Goal: Task Accomplishment & Management: Complete application form

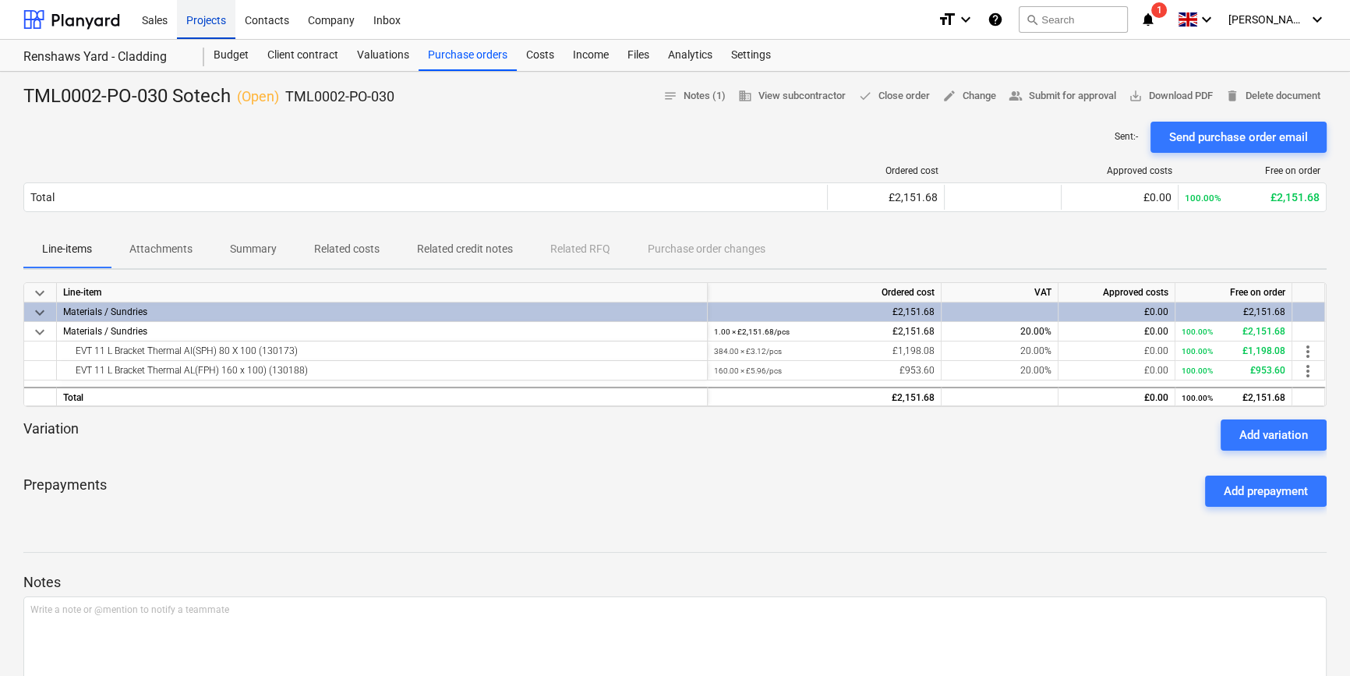
drag, startPoint x: 0, startPoint y: 0, endPoint x: 194, endPoint y: 23, distance: 195.4
click at [194, 23] on div "Projects" at bounding box center [206, 19] width 58 height 40
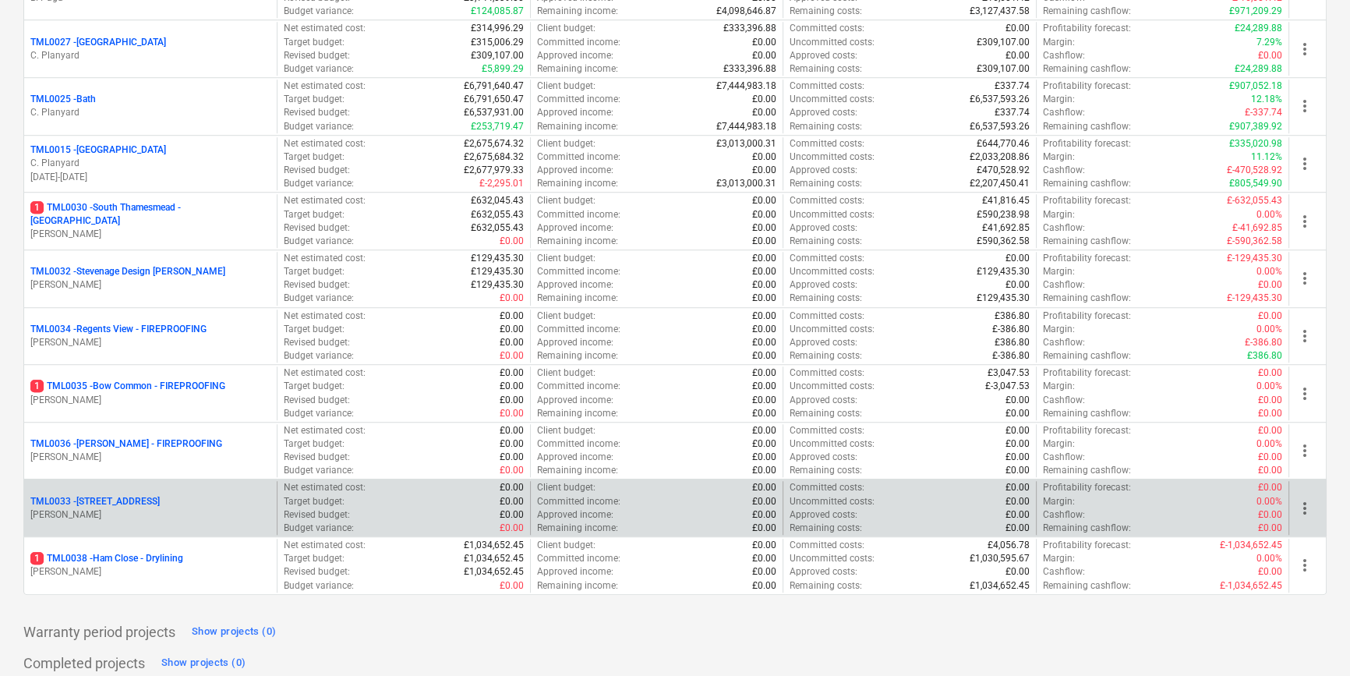
scroll to position [1592, 0]
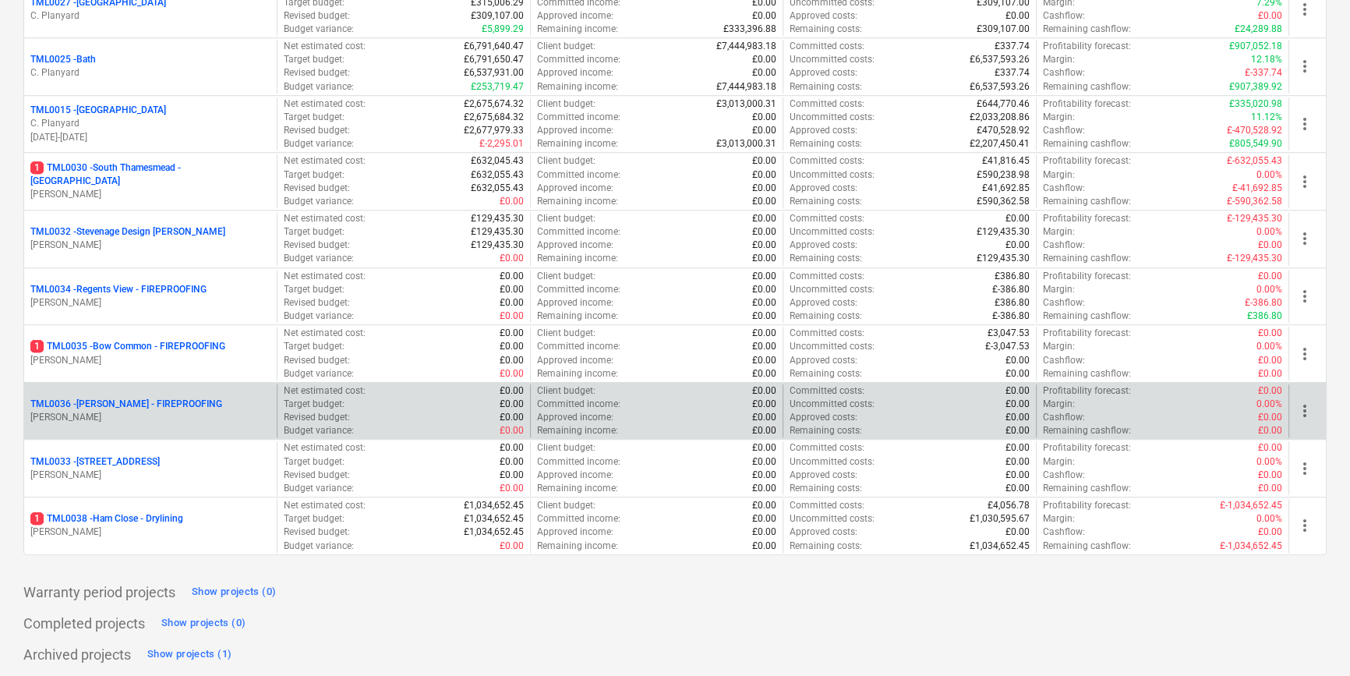
click at [173, 401] on p "TML0036 - [PERSON_NAME] - FIREPROOFING" at bounding box center [126, 403] width 192 height 13
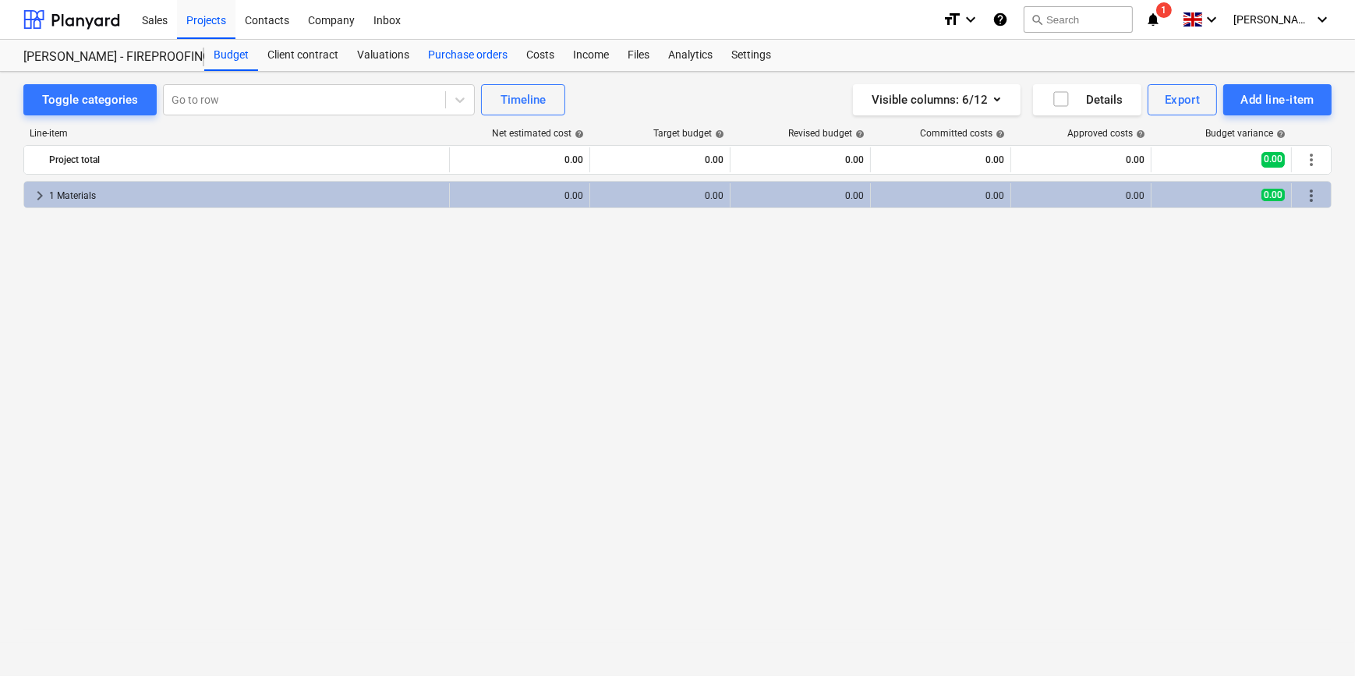
click at [475, 51] on div "Purchase orders" at bounding box center [468, 55] width 98 height 31
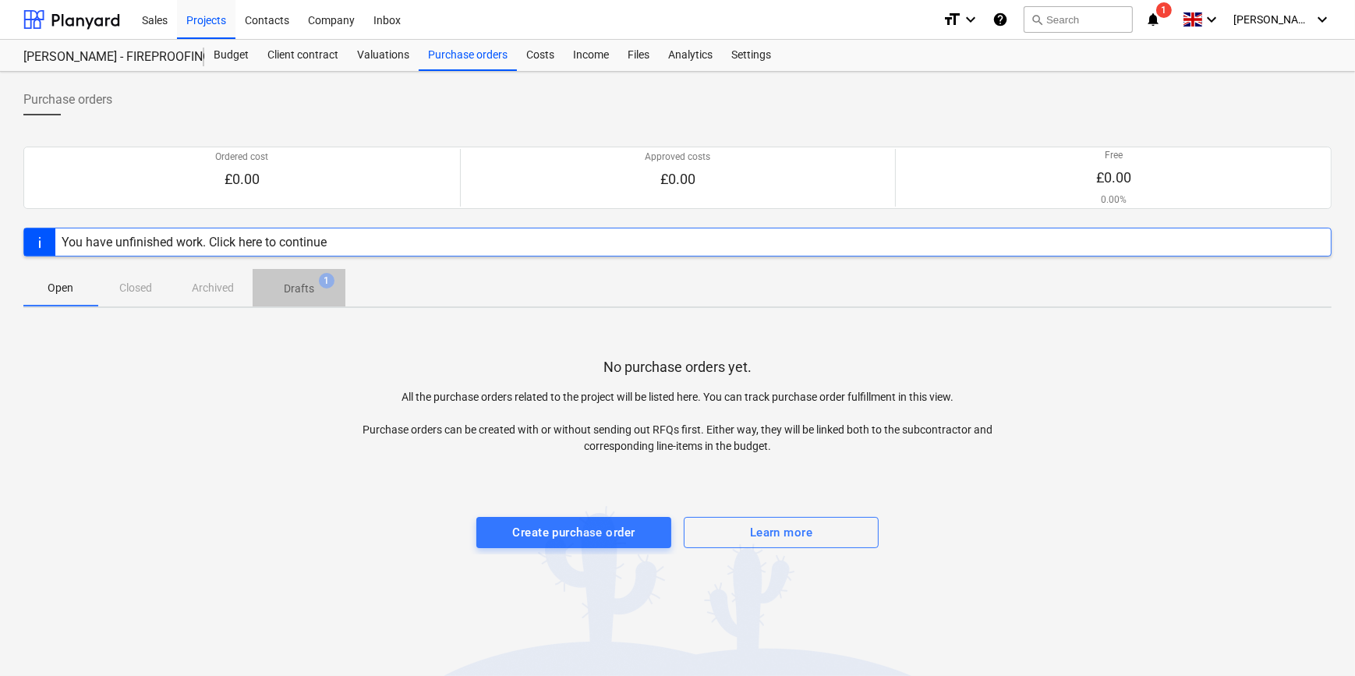
click at [299, 284] on p "Drafts" at bounding box center [299, 289] width 30 height 16
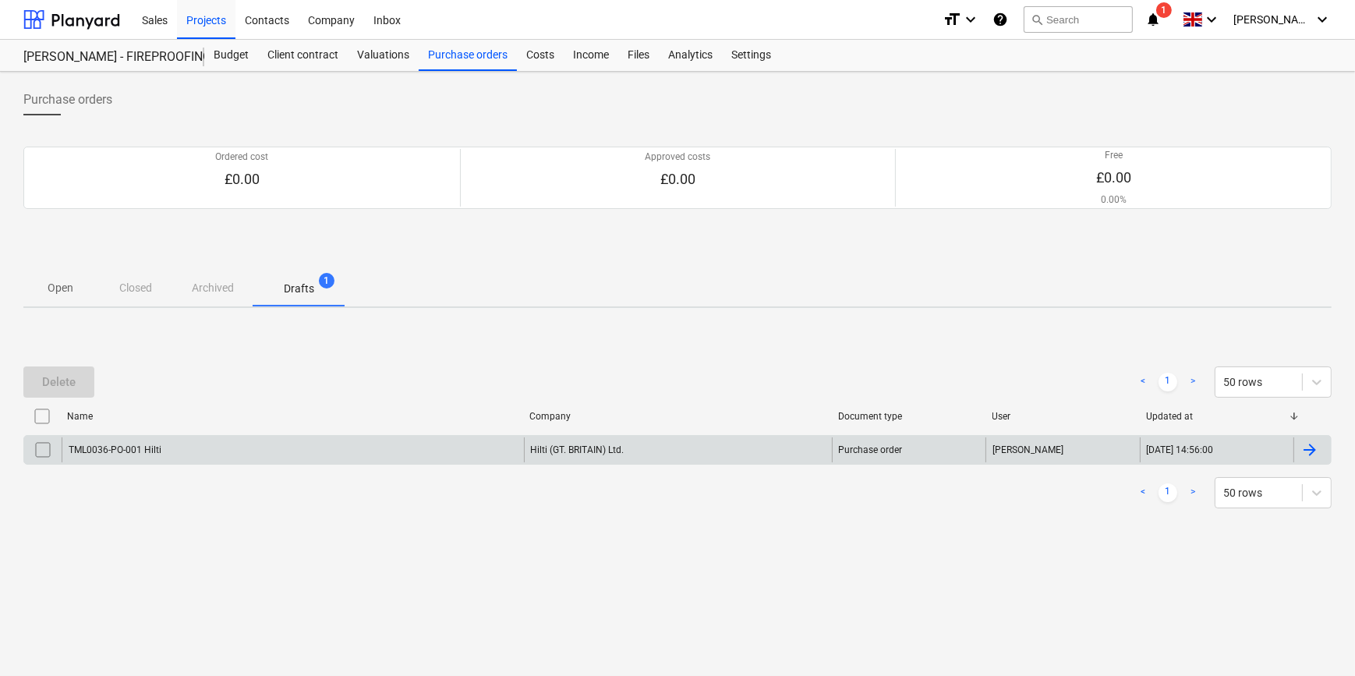
click at [1302, 448] on div at bounding box center [1309, 449] width 19 height 19
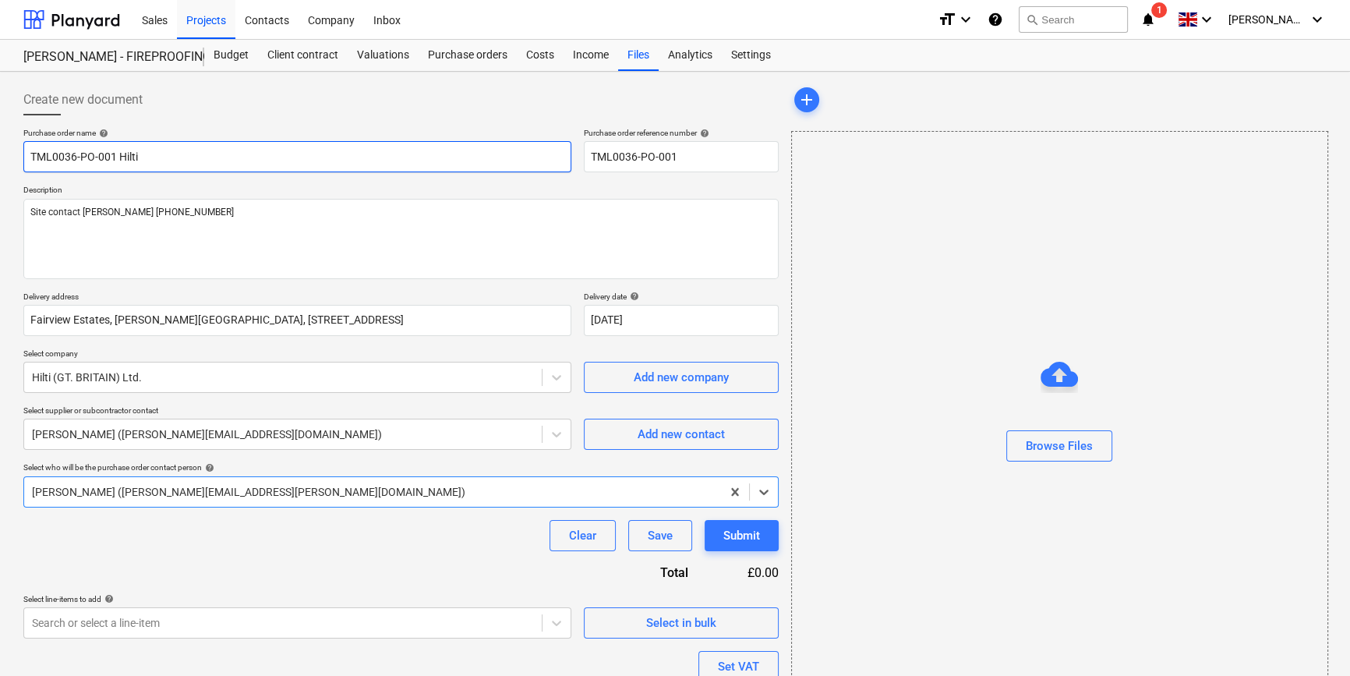
click at [148, 154] on input "TML0036-PO-001 Hilti" at bounding box center [297, 156] width 548 height 31
type textarea "x"
type input "TML0036-PO-001 Hilt"
type textarea "x"
type input "TML0036-PO-001 Hil"
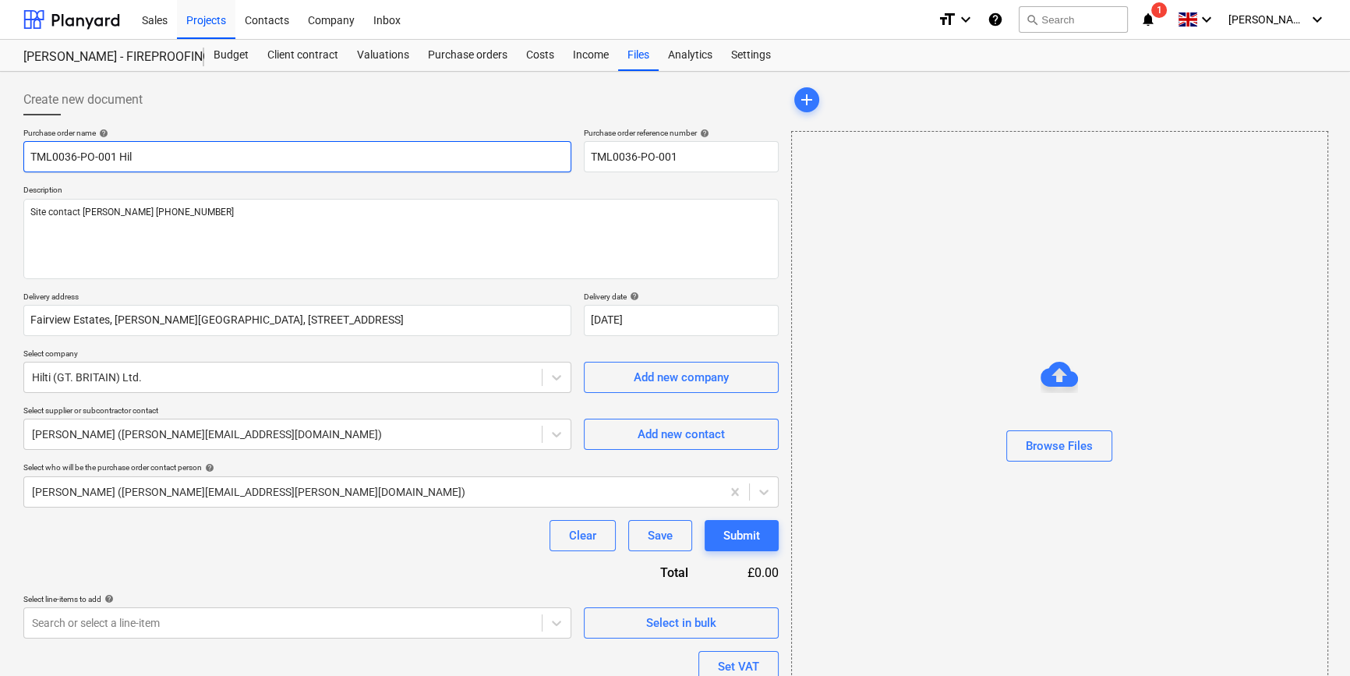
type textarea "x"
type input "TML0036-PO-001 Hi"
type textarea "x"
type input "TML0036-PO-001 H"
type textarea "x"
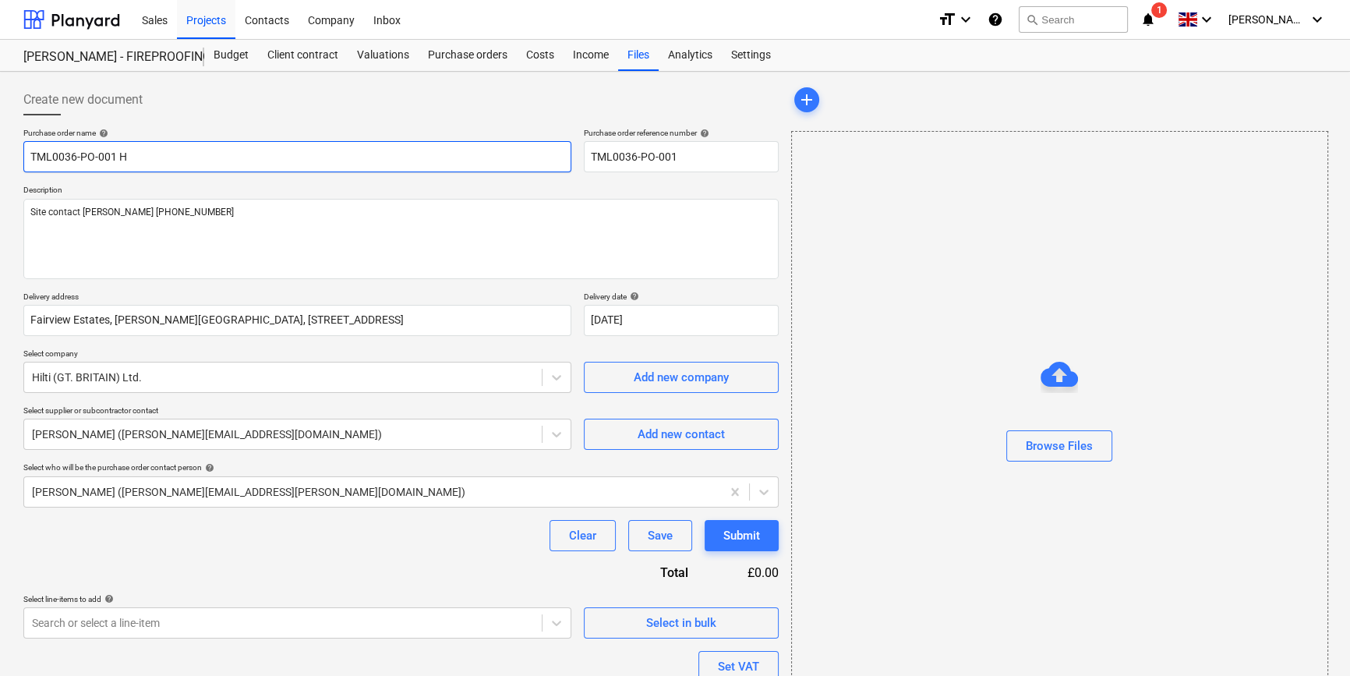
type input "TML0036-PO-001"
type textarea "x"
type input "TML0036-PO-001 A"
type textarea "x"
type input "TML0036-PO-001 AD"
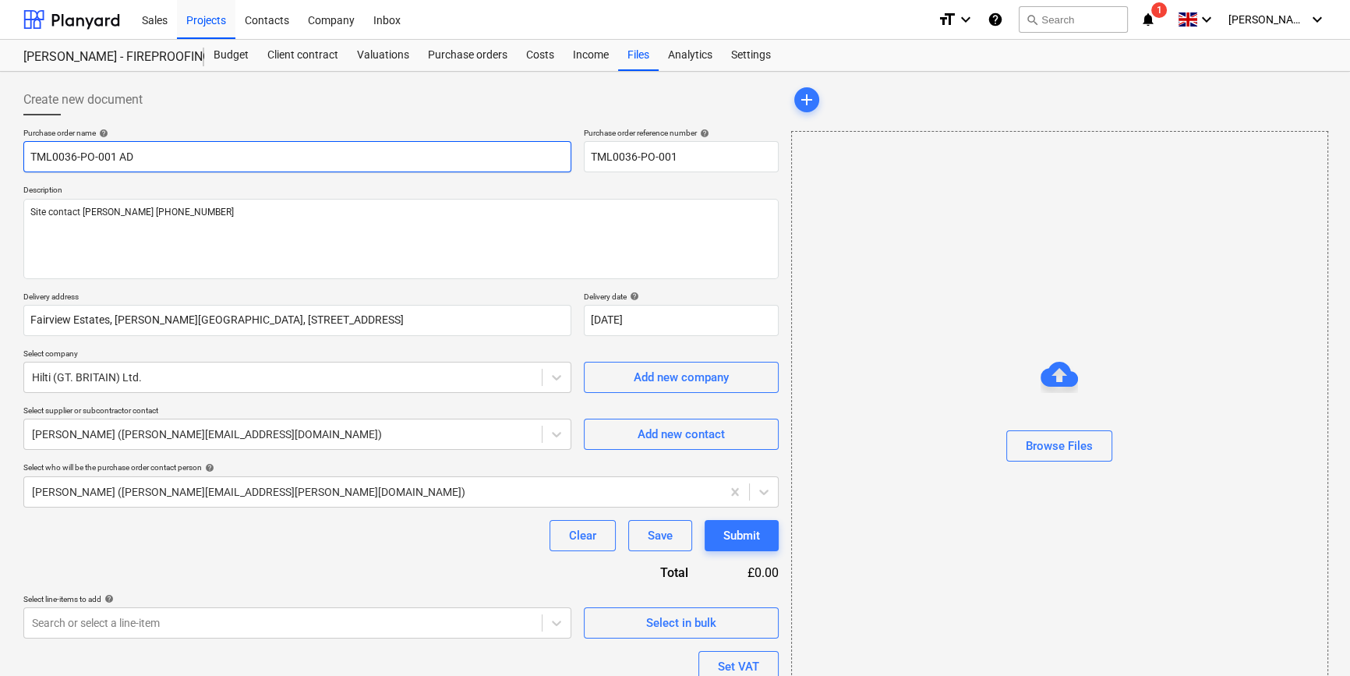
type textarea "x"
type input "TML0036-PO-001 ADA"
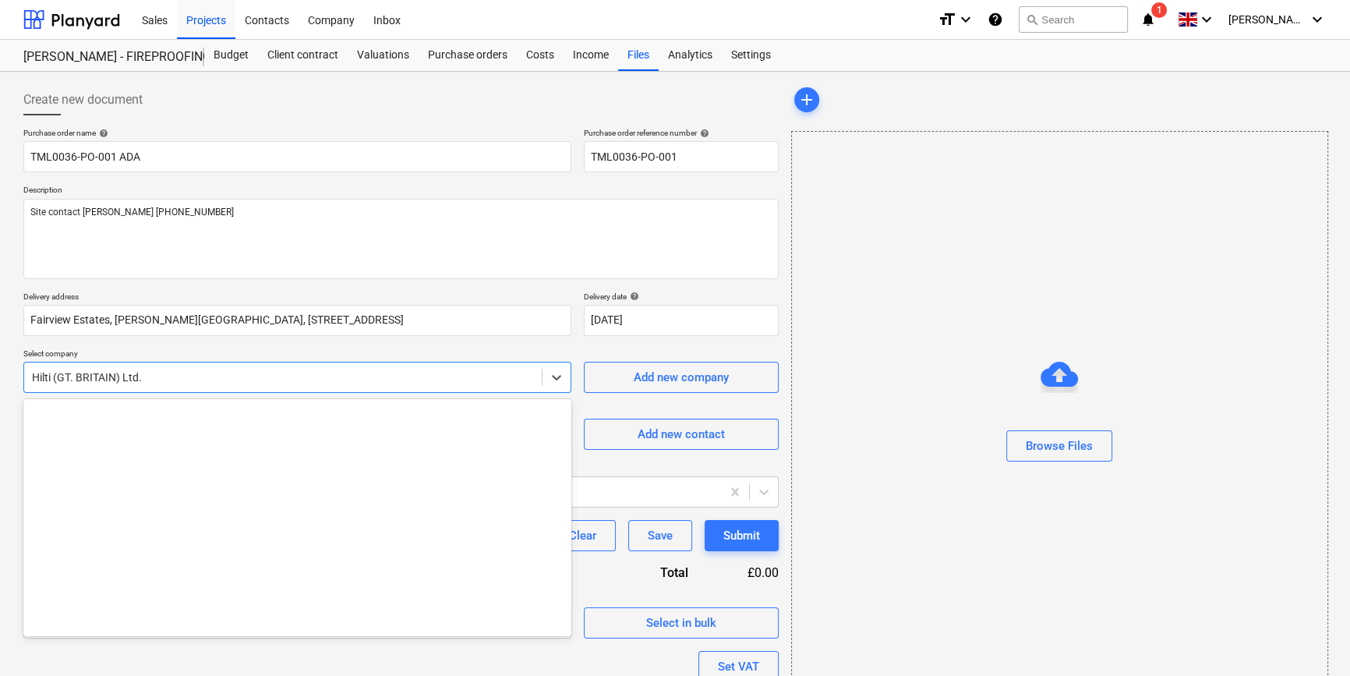
scroll to position [5756, 0]
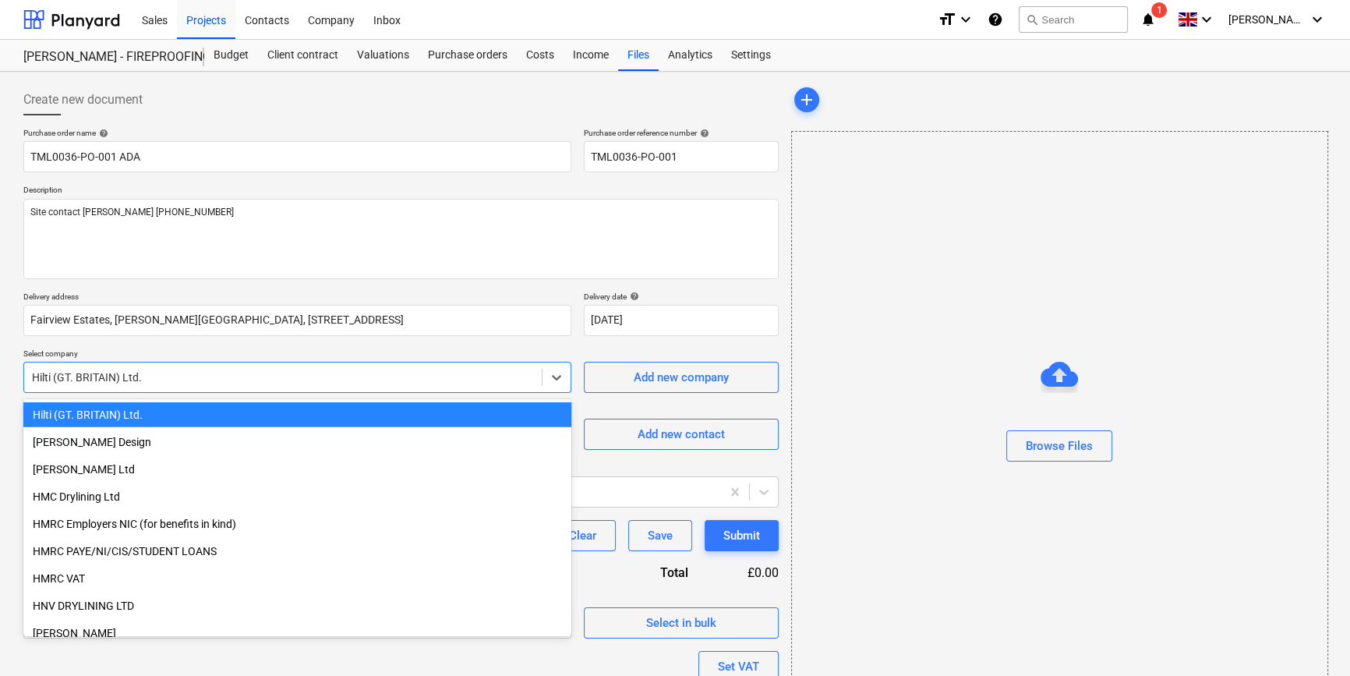
drag, startPoint x: 150, startPoint y: 379, endPoint x: 31, endPoint y: 379, distance: 119.2
click at [32, 379] on div at bounding box center [283, 377] width 502 height 16
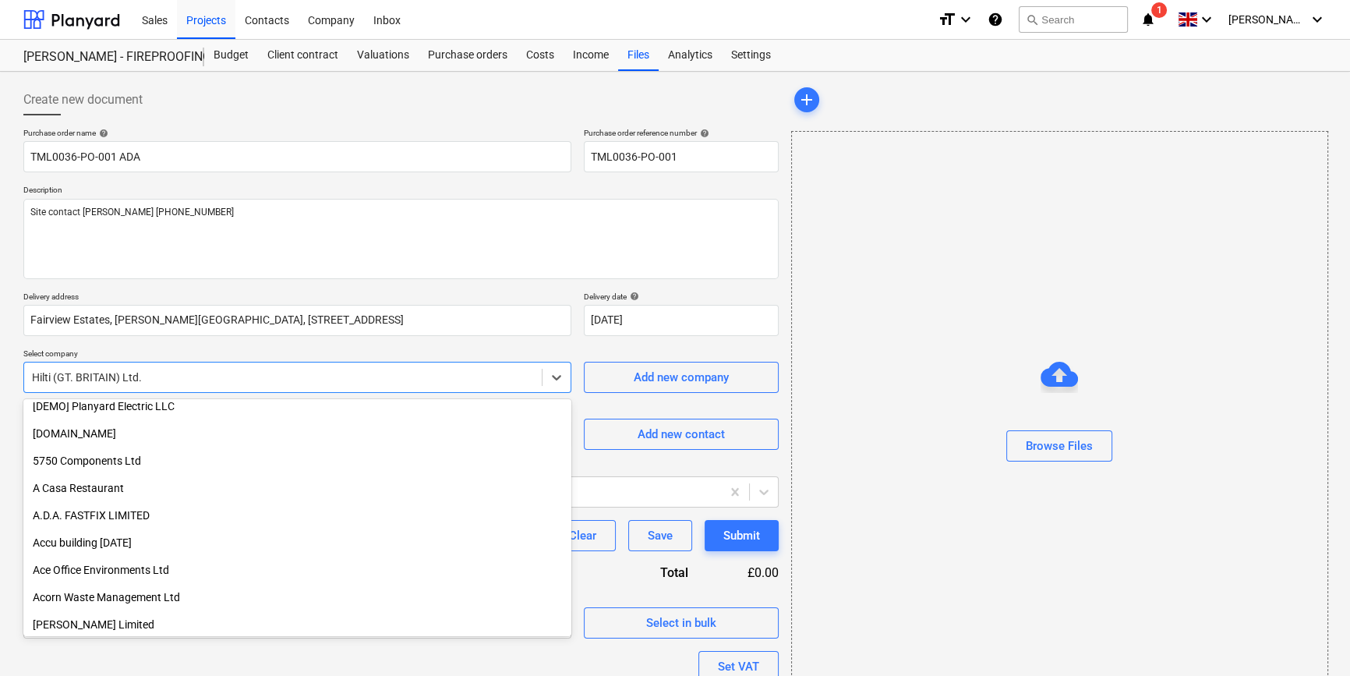
scroll to position [0, 0]
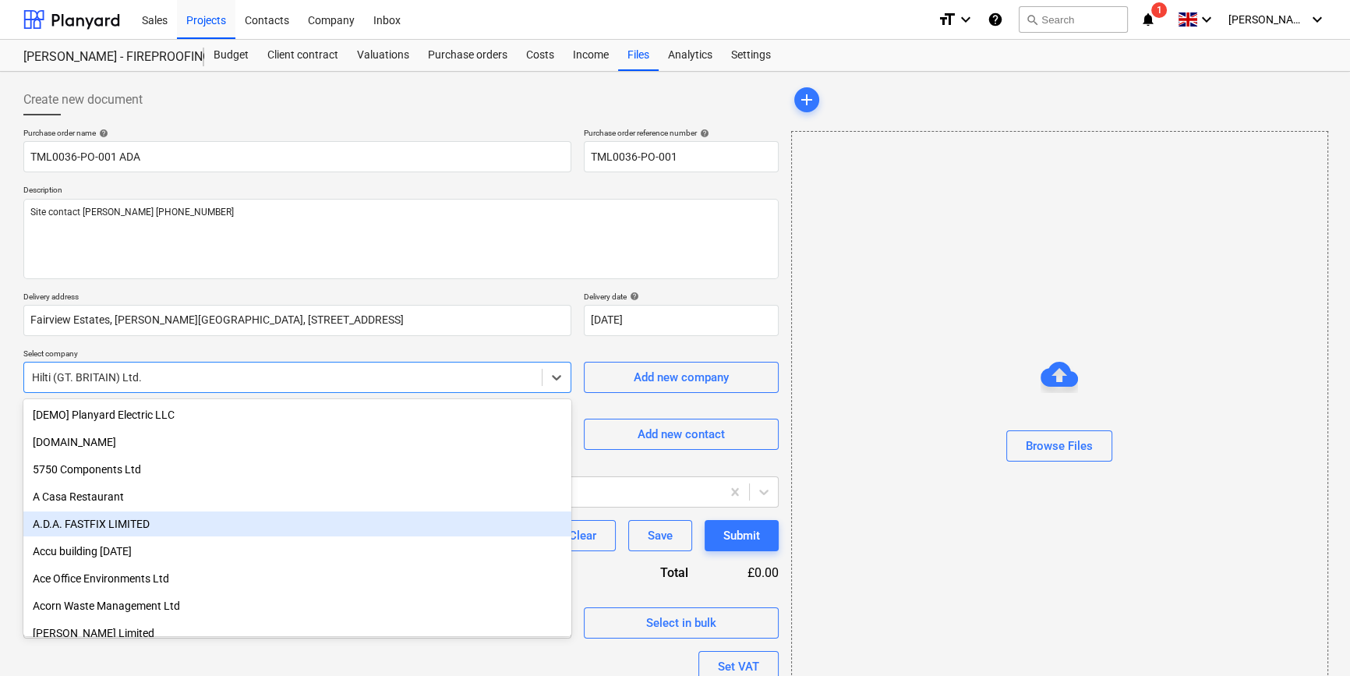
click at [111, 523] on div "A.D.A. FASTFIX LIMITED" at bounding box center [297, 523] width 548 height 25
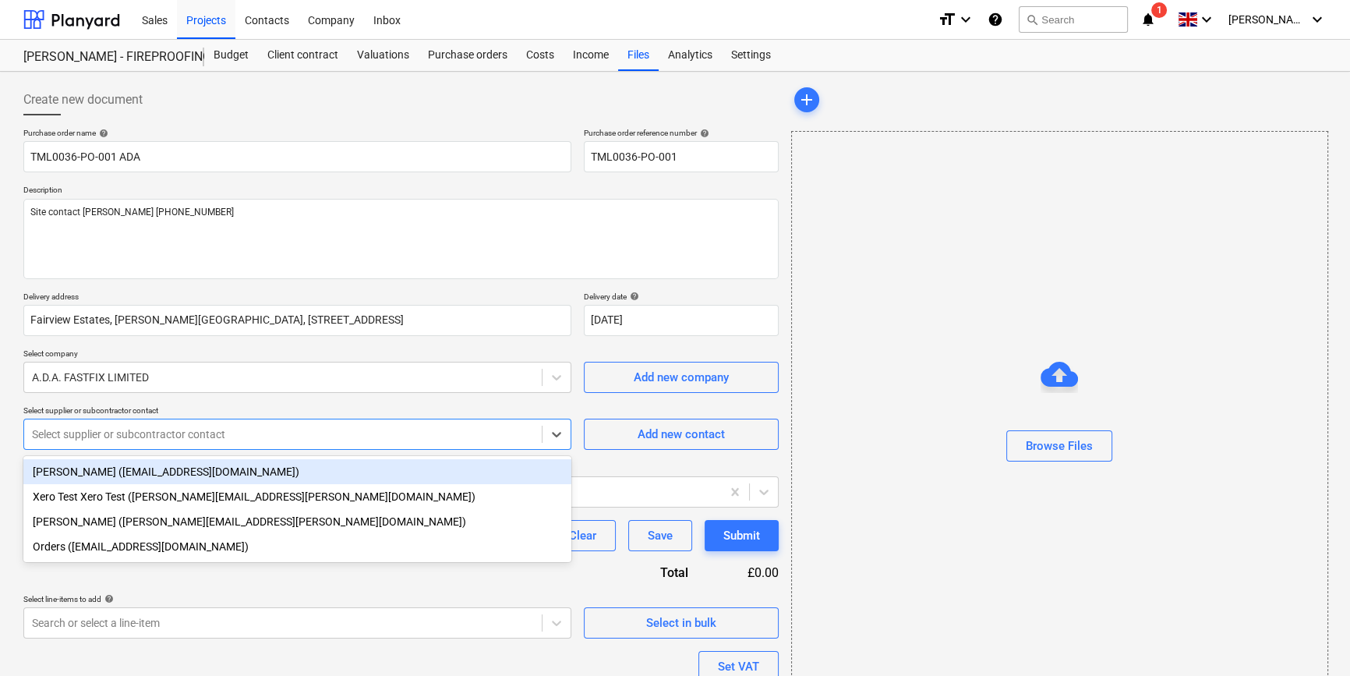
click at [132, 435] on div at bounding box center [283, 434] width 502 height 16
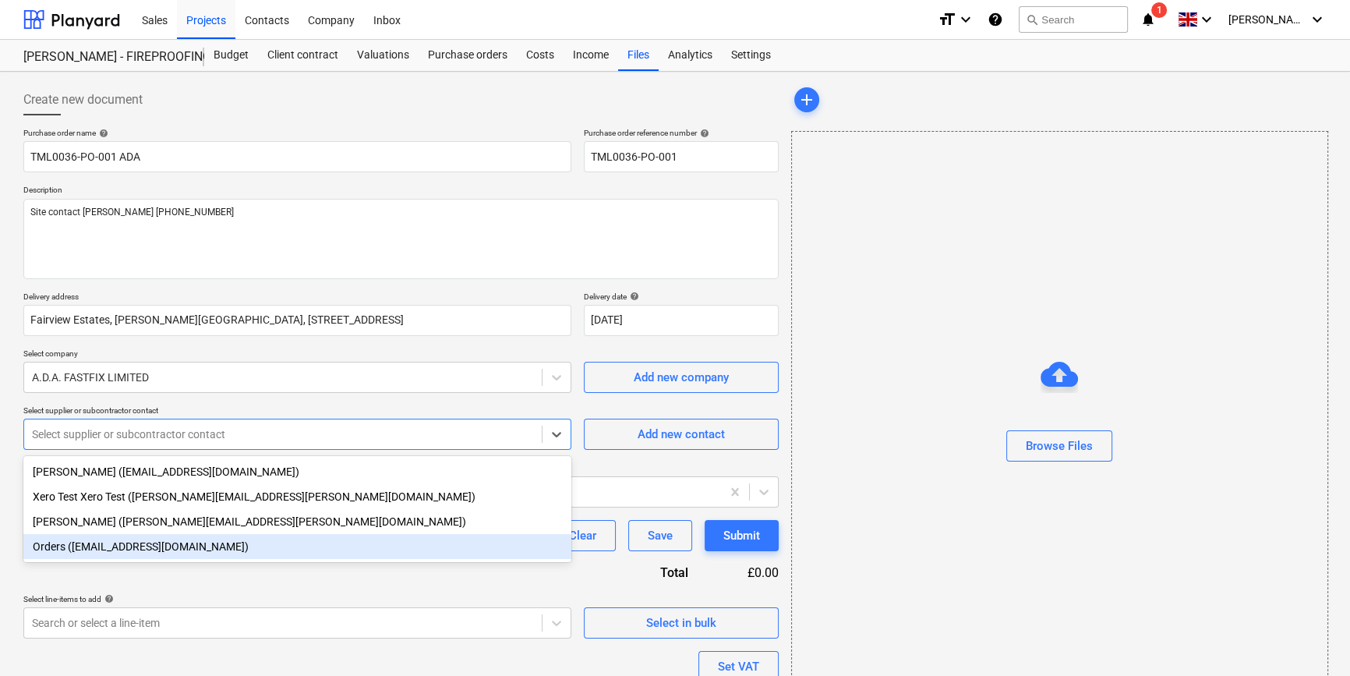
click at [117, 553] on div "Orders ([EMAIL_ADDRESS][DOMAIN_NAME])" at bounding box center [297, 546] width 548 height 25
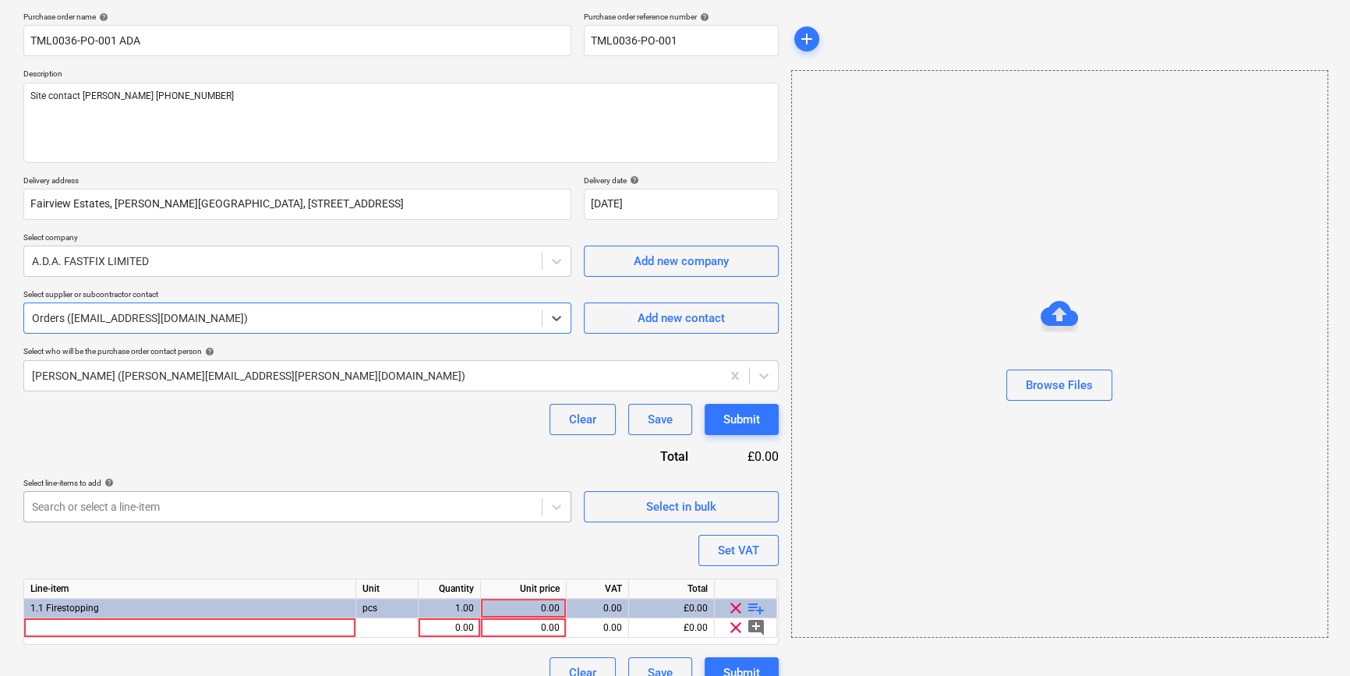
scroll to position [140, 0]
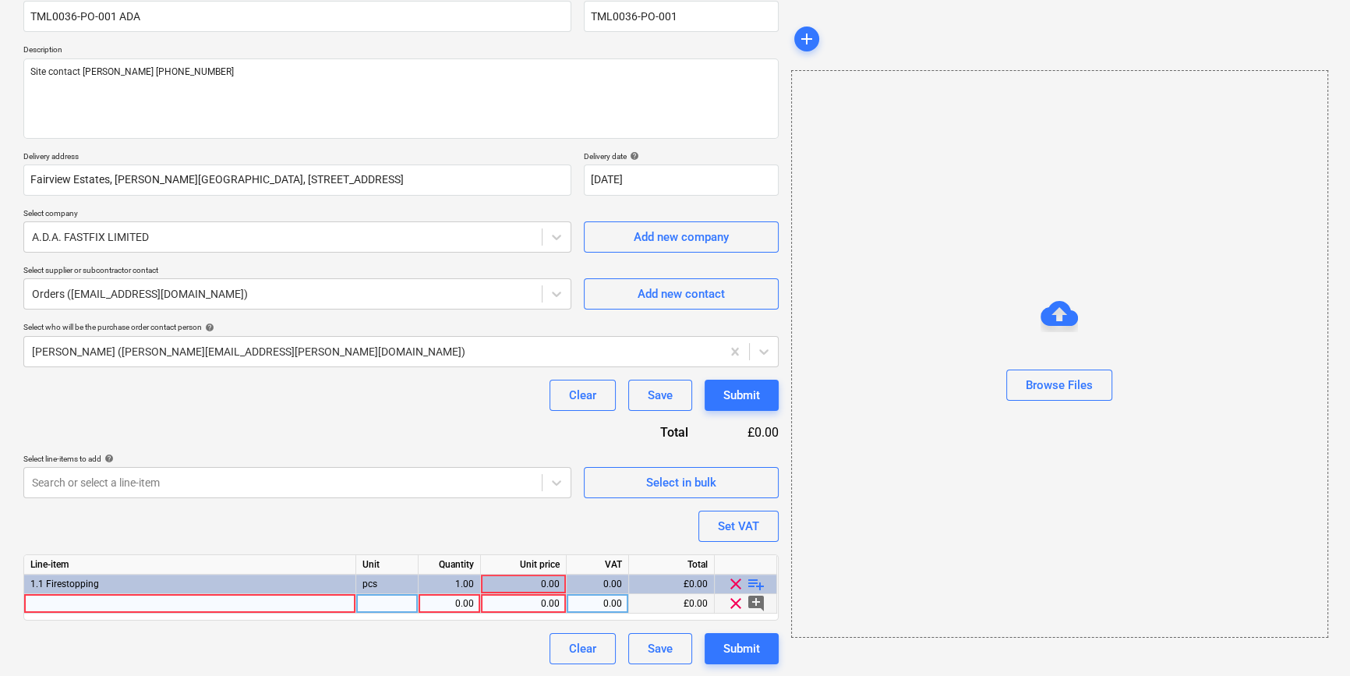
click at [51, 603] on div at bounding box center [190, 603] width 332 height 19
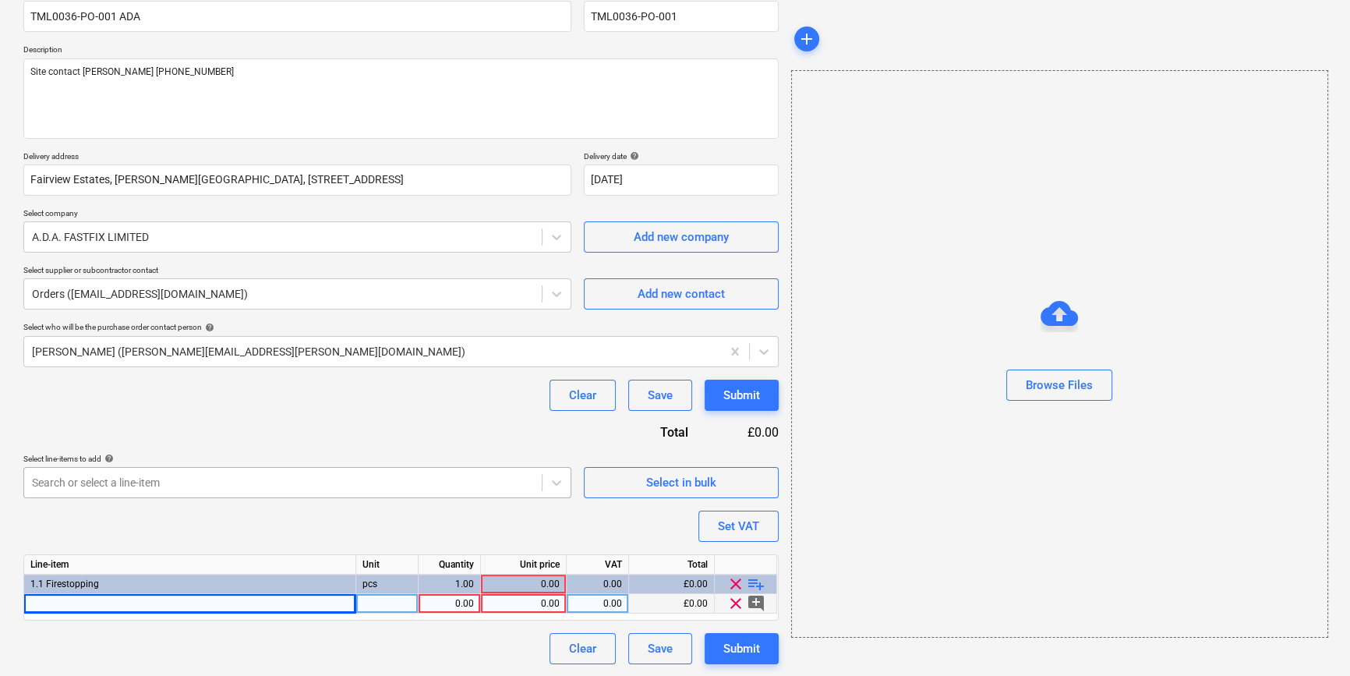
type textarea "x"
click at [44, 602] on div at bounding box center [190, 603] width 332 height 19
type input "5.0x80 Classic C2 Chipboard Screws (Box 200)"
type textarea "x"
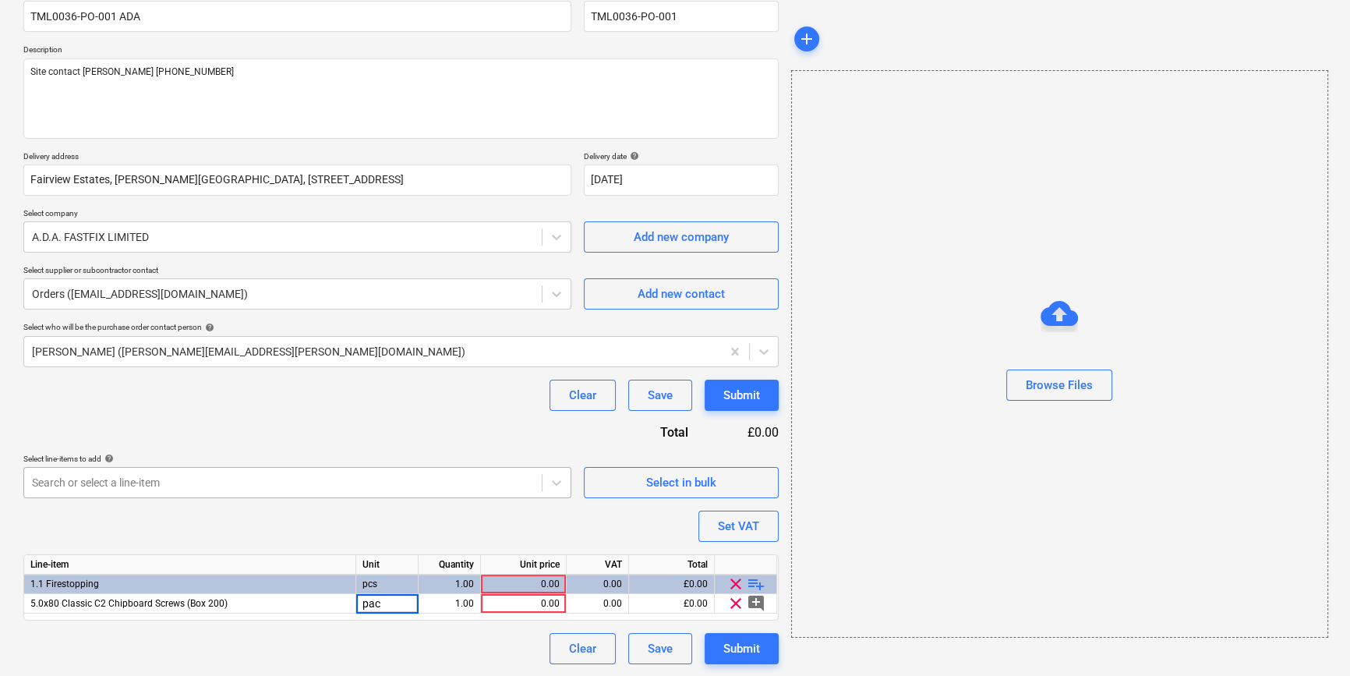
type input "pack"
type textarea "x"
type input "7.8"
type textarea "x"
type input "20"
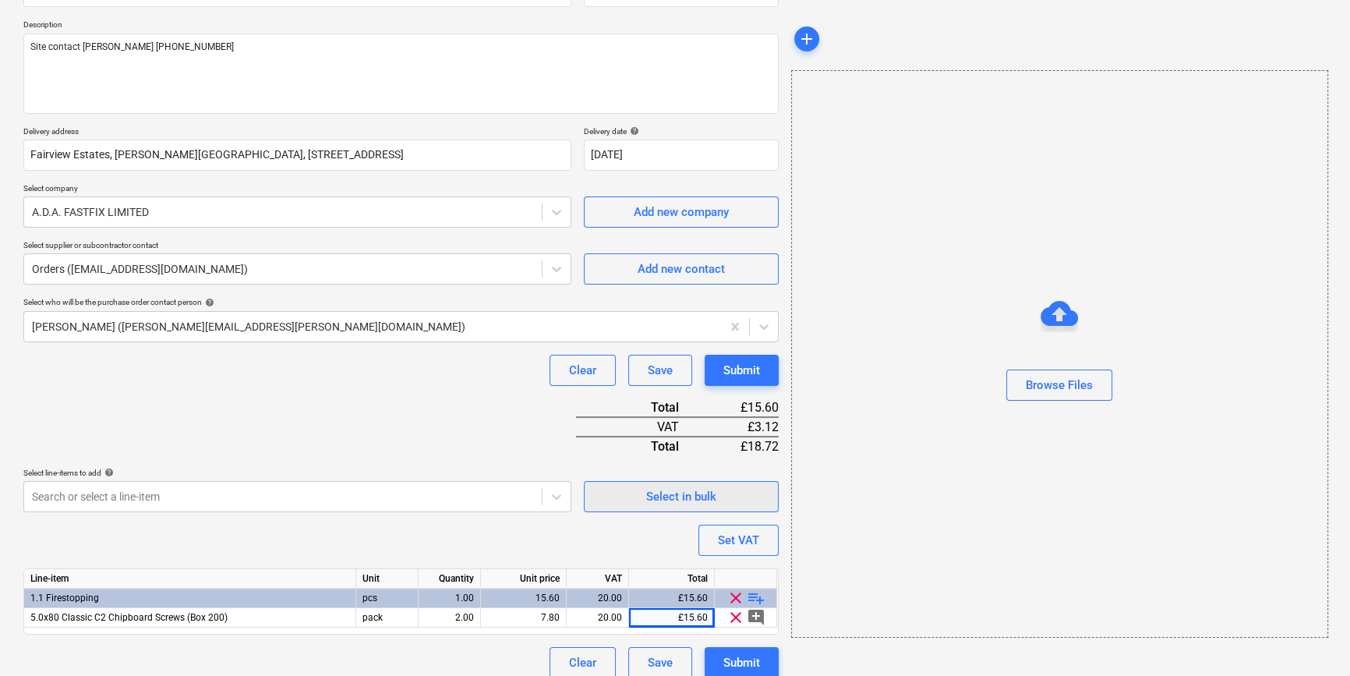
scroll to position [179, 0]
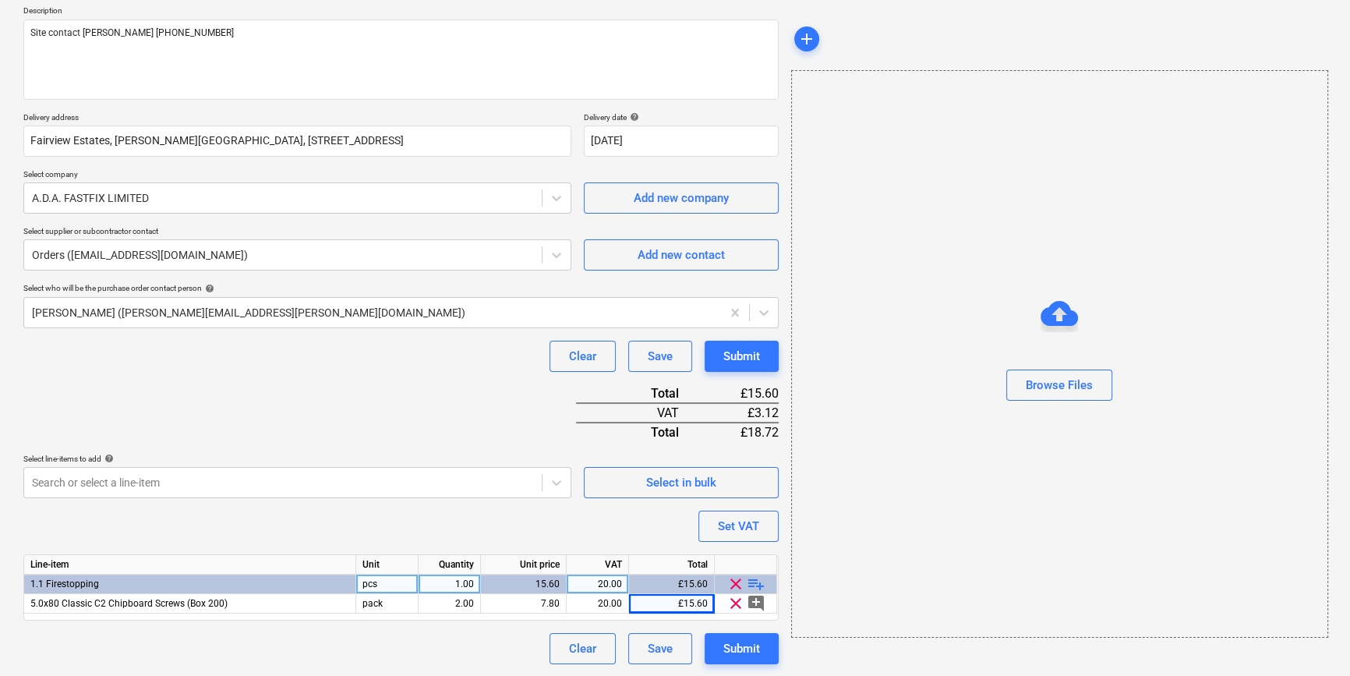
click at [754, 582] on span "playlist_add" at bounding box center [756, 583] width 19 height 19
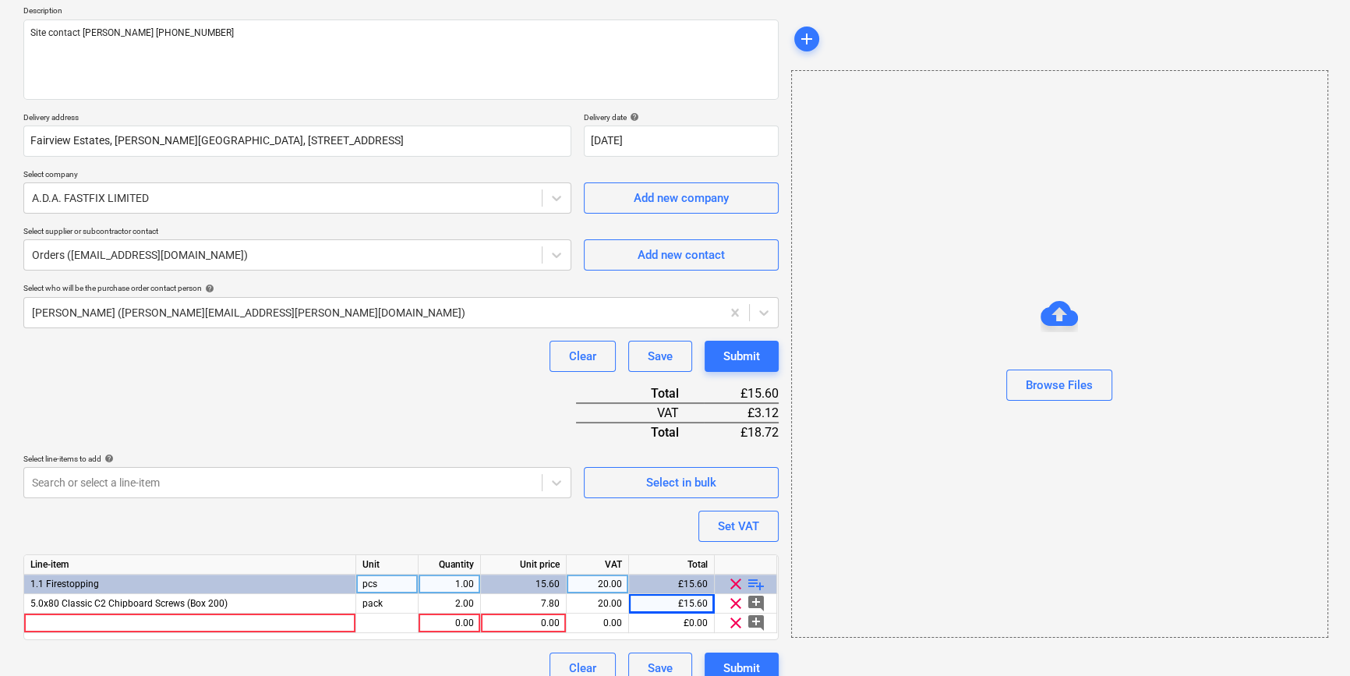
type textarea "x"
click at [36, 622] on div at bounding box center [190, 622] width 332 height 19
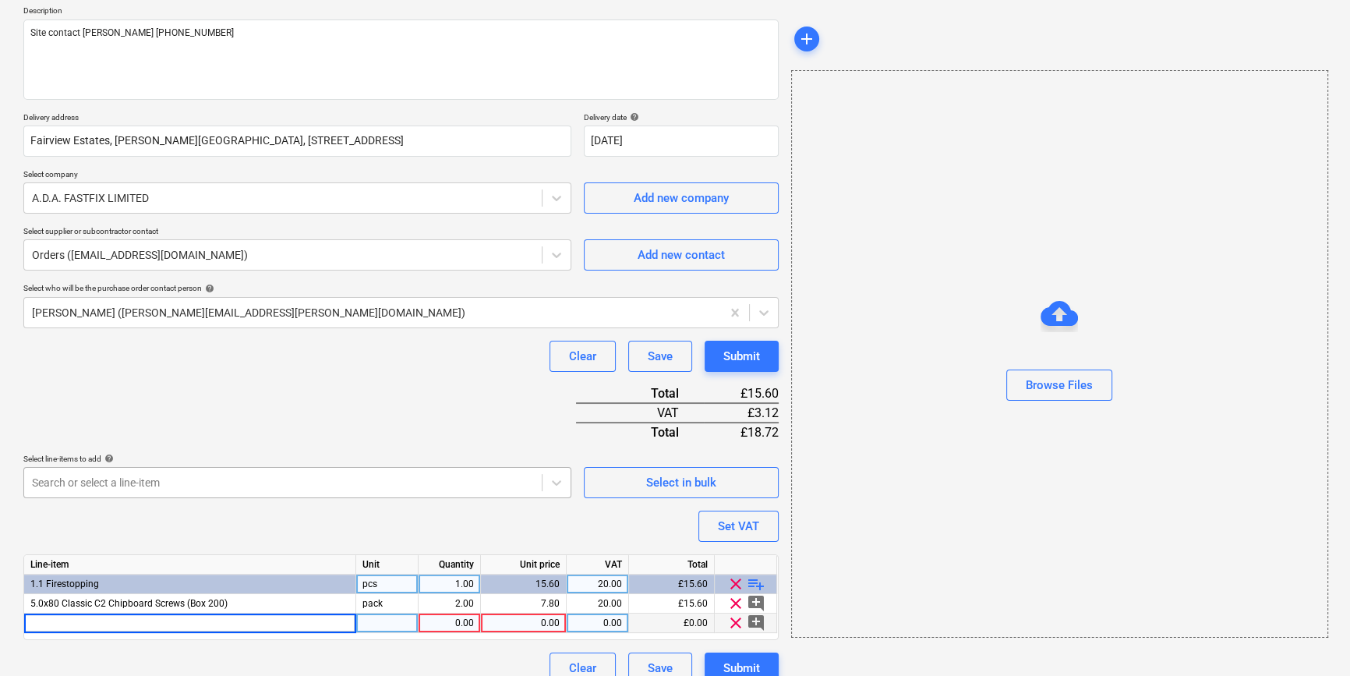
type input "M8 x 40 x 40 Square Plate Washers BZP Box 100"
type textarea "x"
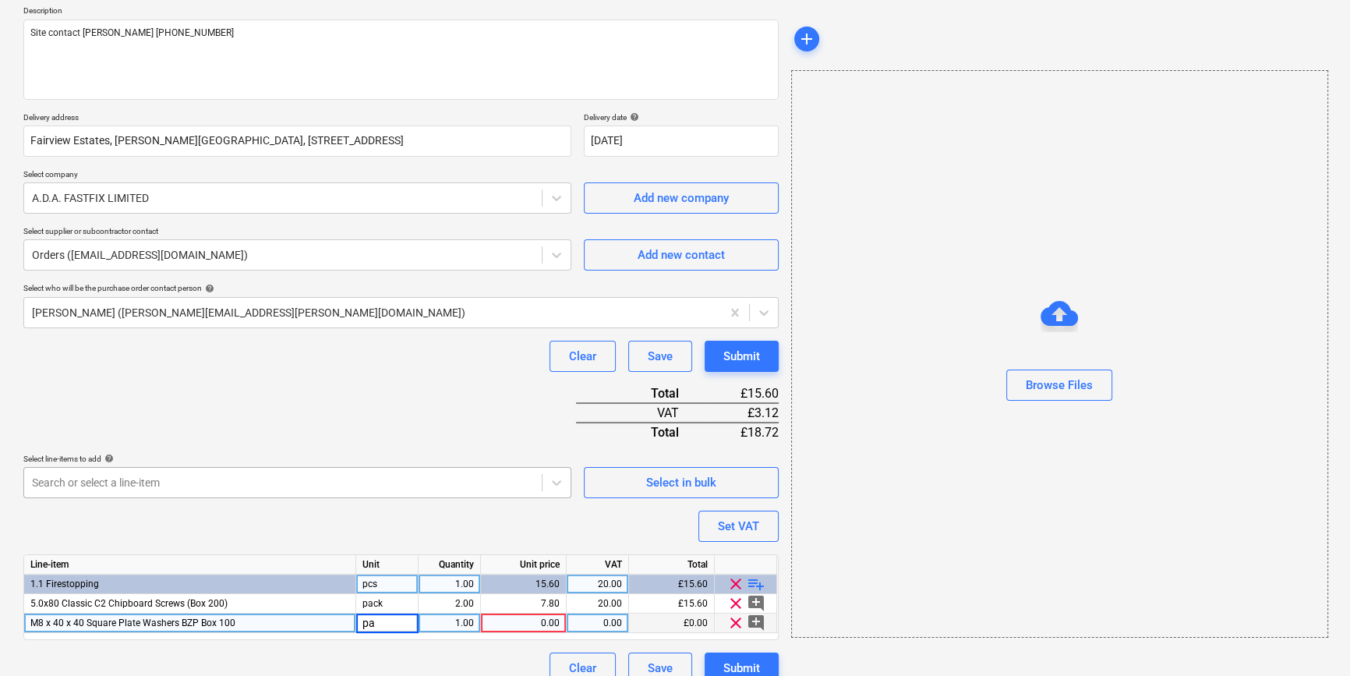
type input "p"
type input "box"
type textarea "x"
type input "9.47"
type textarea "x"
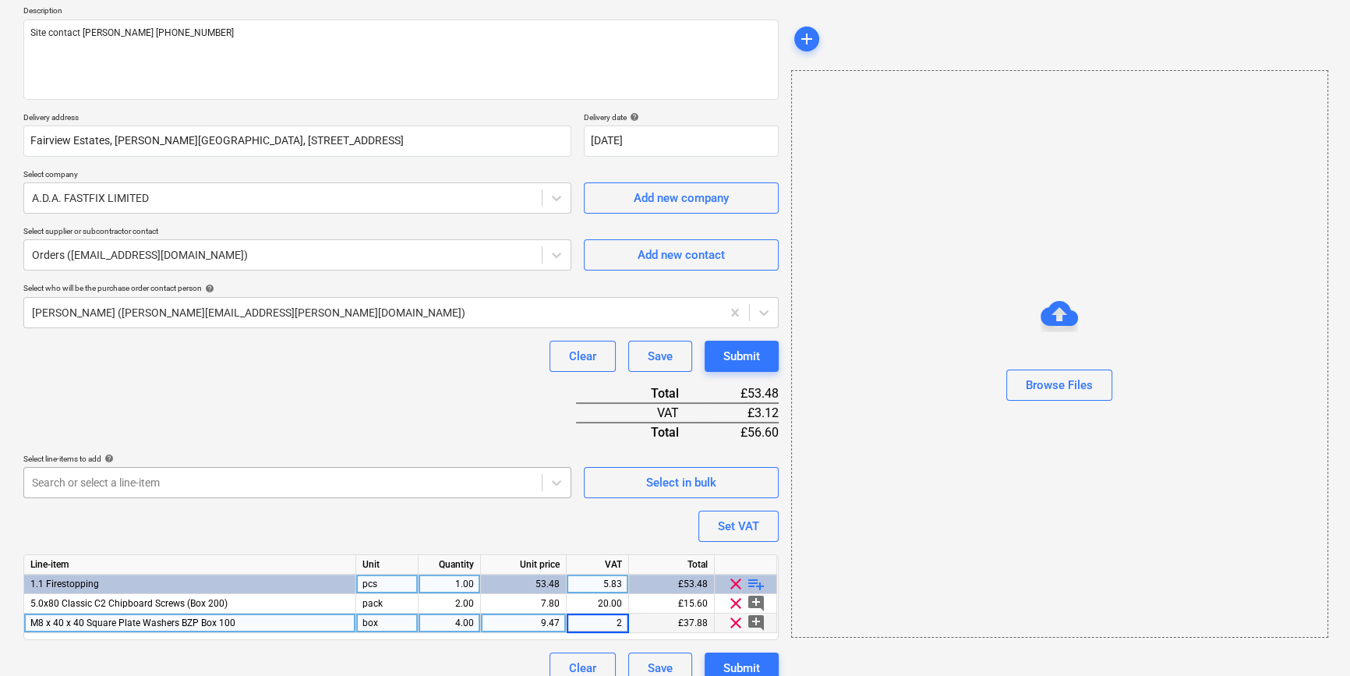
type input "20"
click at [748, 581] on span "playlist_add" at bounding box center [756, 583] width 19 height 19
type textarea "x"
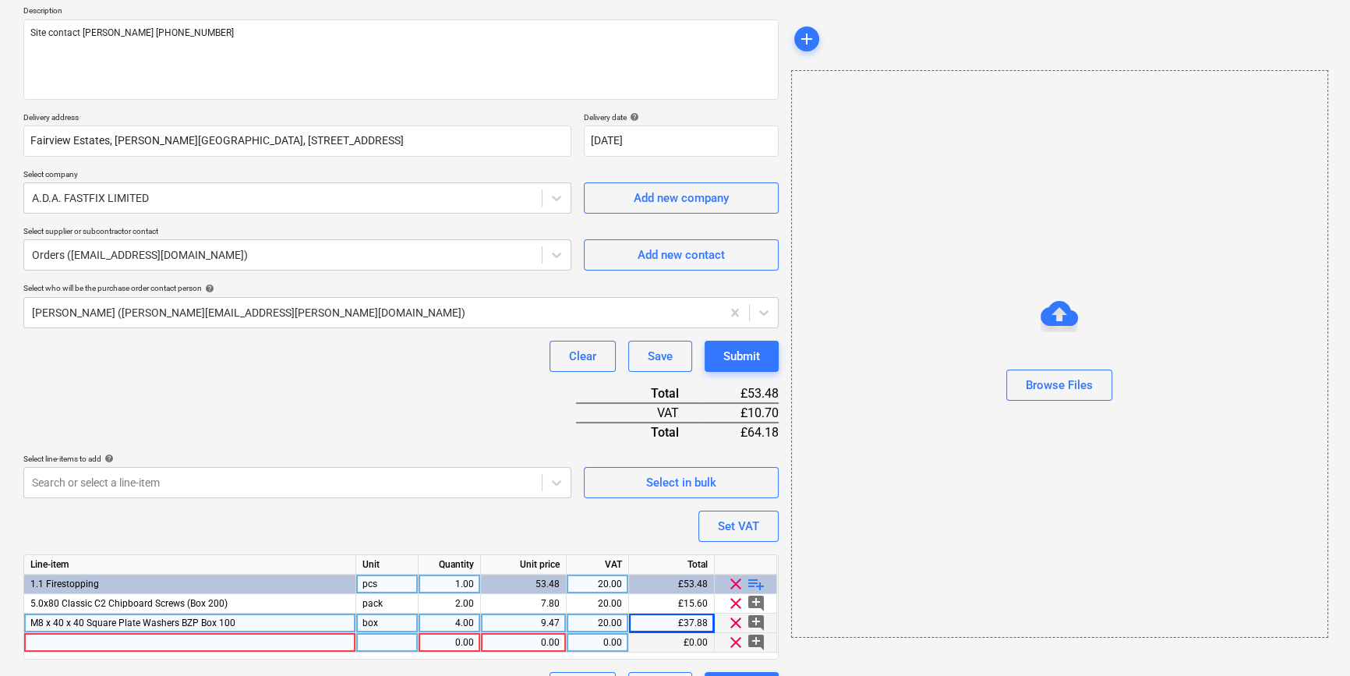
click at [70, 640] on div at bounding box center [190, 642] width 332 height 19
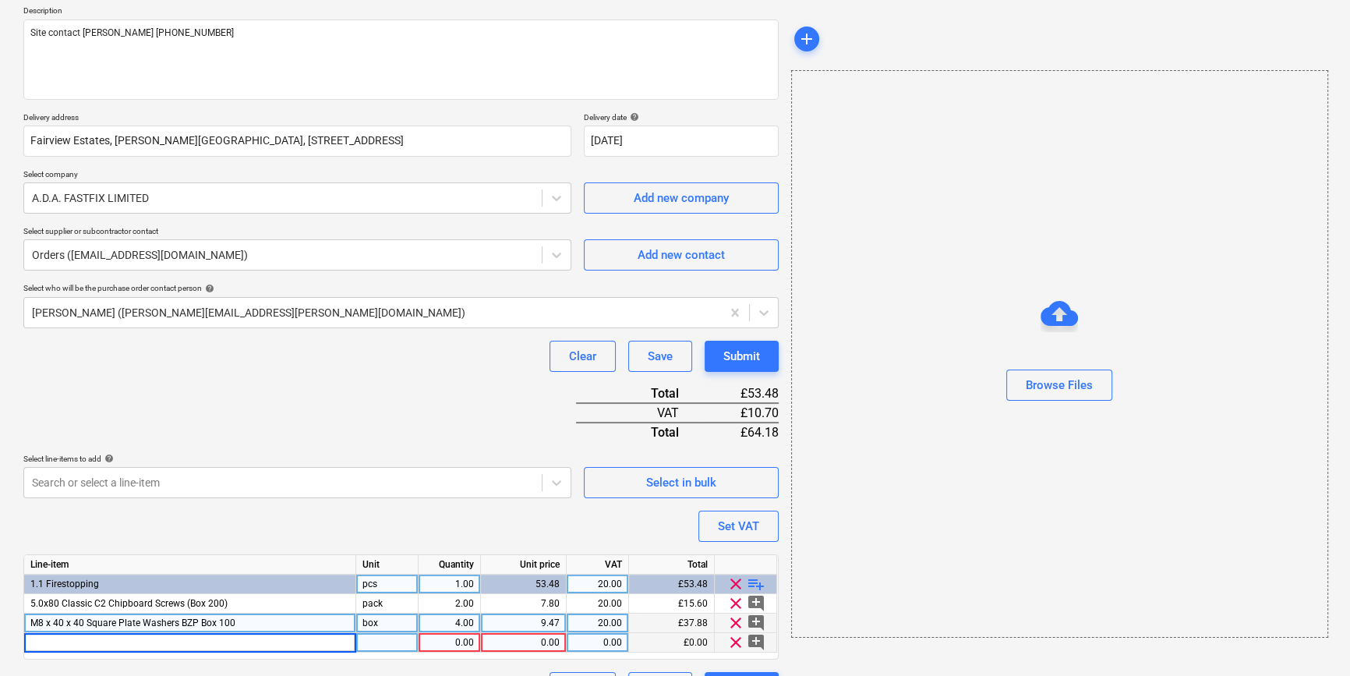
type input "Ceiling Wire (Roll)"
type textarea "x"
type input "roll"
type textarea "x"
type input "11.74"
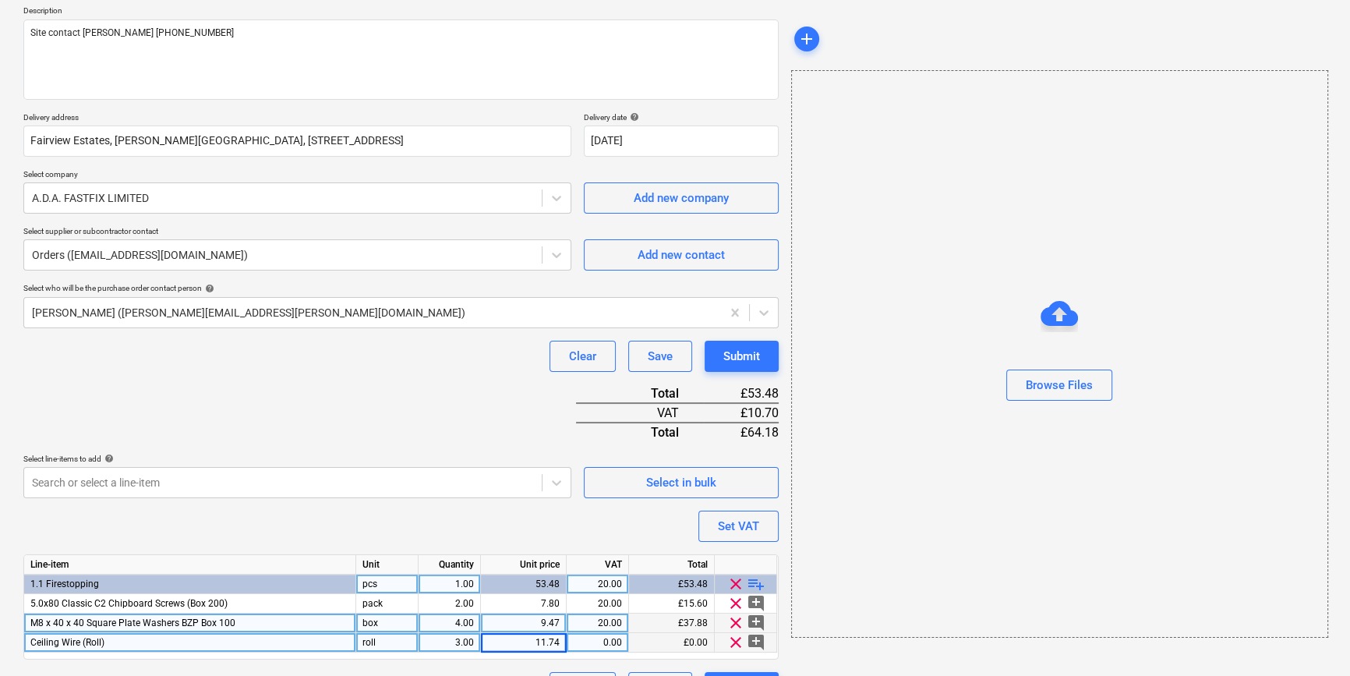
type textarea "x"
type input "20"
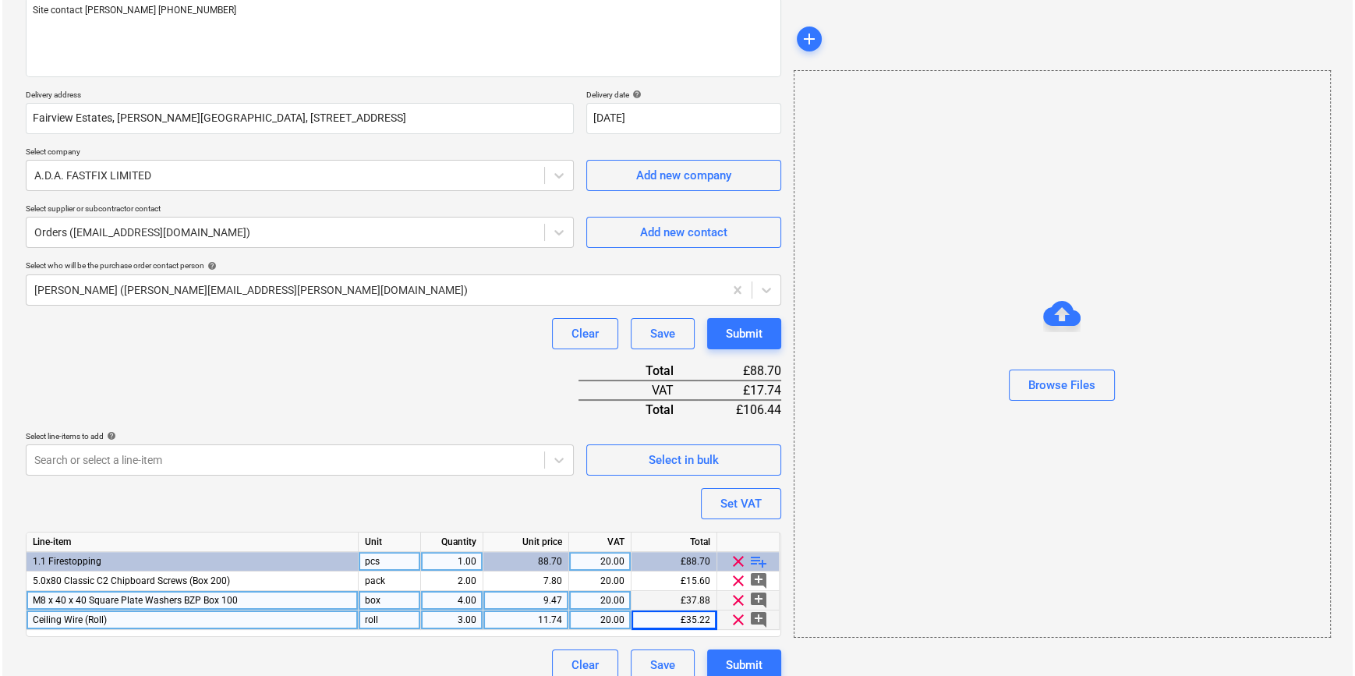
scroll to position [218, 0]
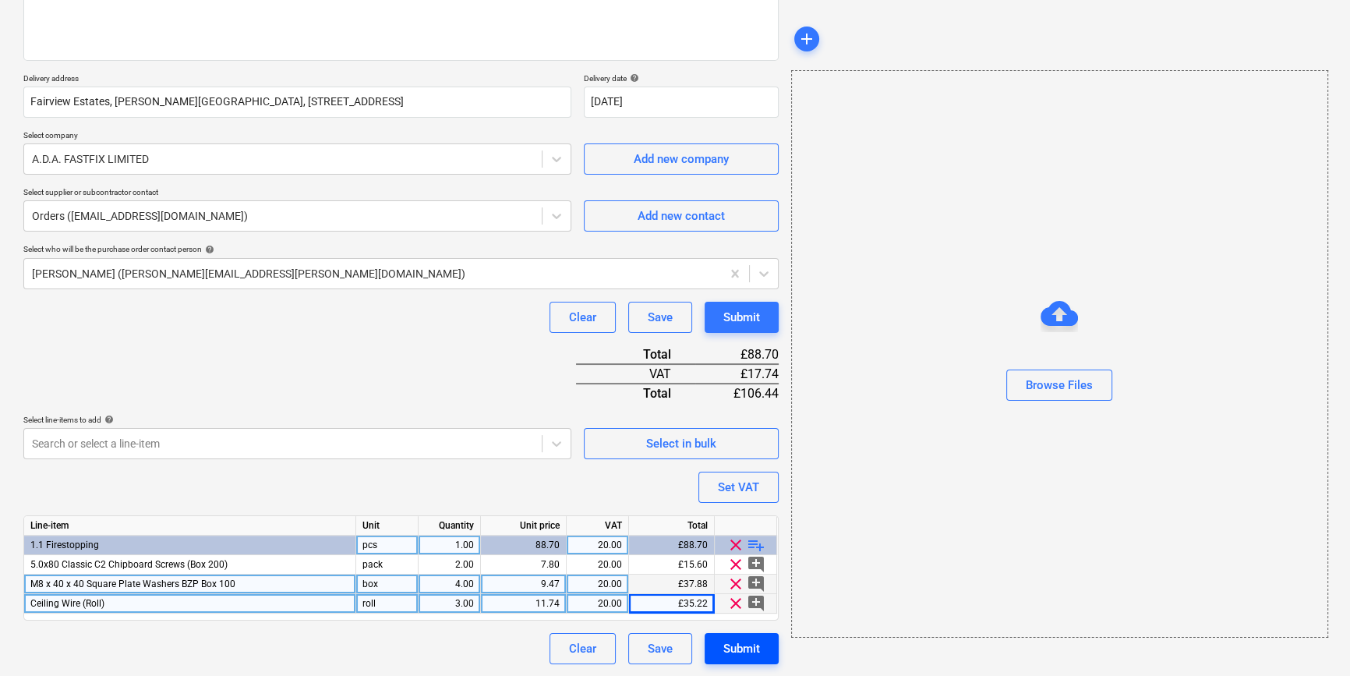
click at [754, 649] on div "Submit" at bounding box center [741, 648] width 37 height 20
type textarea "x"
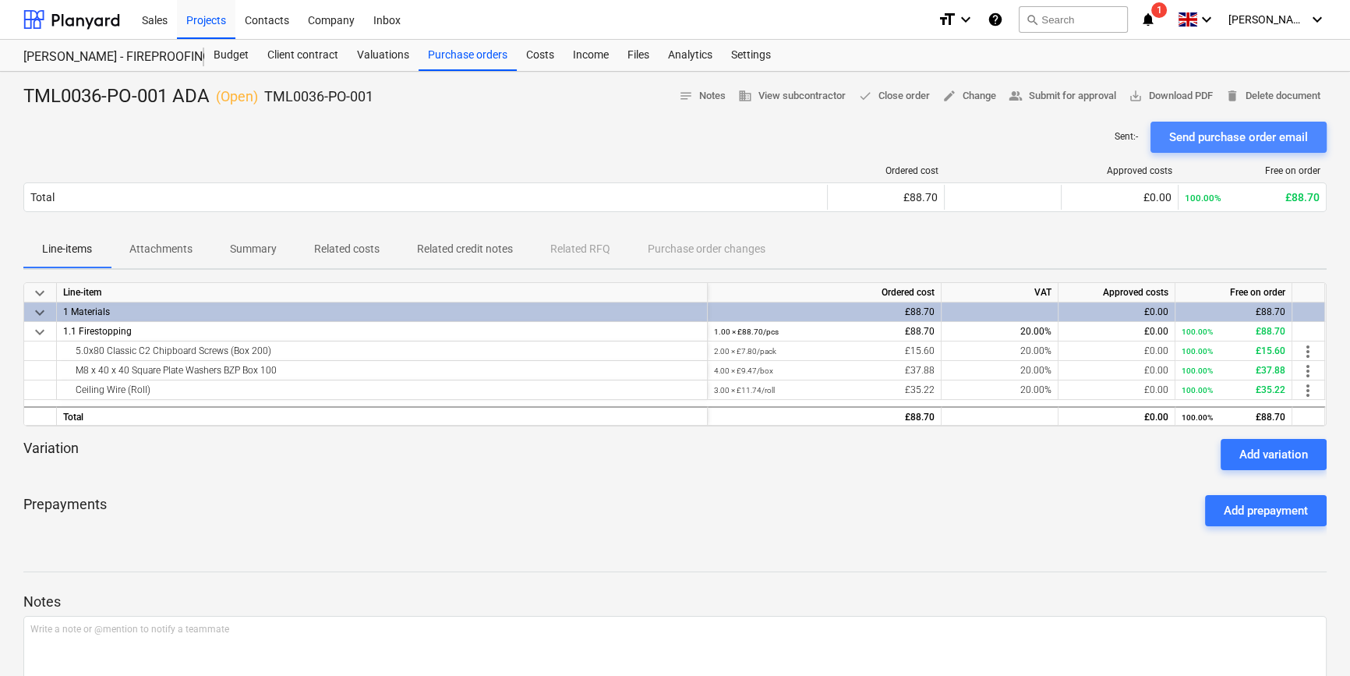
click at [1230, 139] on div "Send purchase order email" at bounding box center [1238, 137] width 139 height 20
